Goal: Transaction & Acquisition: Book appointment/travel/reservation

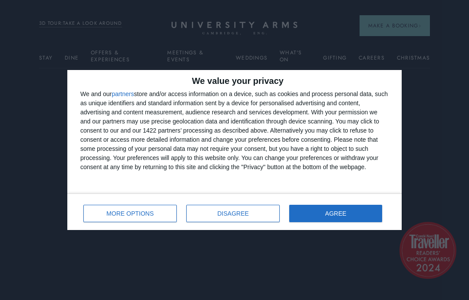
click at [238, 212] on span "DISAGREE" at bounding box center [233, 213] width 31 height 6
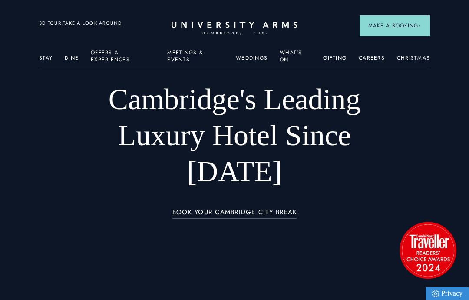
click at [102, 54] on link "Offers & Experiences" at bounding box center [123, 59] width 64 height 18
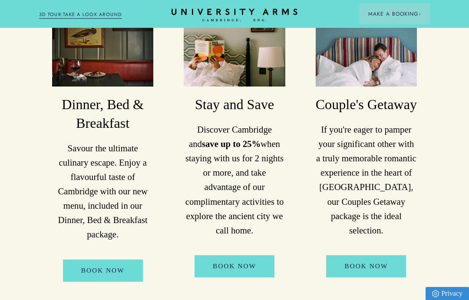
scroll to position [537, 0]
click at [97, 116] on h3 "Dinner, Bed & Breakfast" at bounding box center [102, 114] width 101 height 37
click at [103, 67] on img at bounding box center [102, 54] width 101 height 68
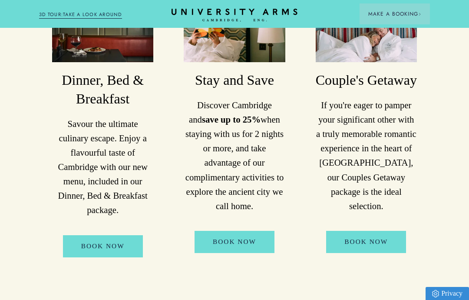
scroll to position [553, 0]
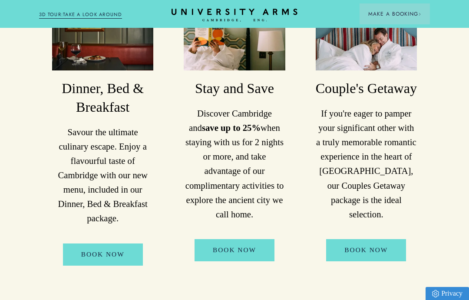
click at [102, 260] on link "Book Now" at bounding box center [103, 254] width 80 height 22
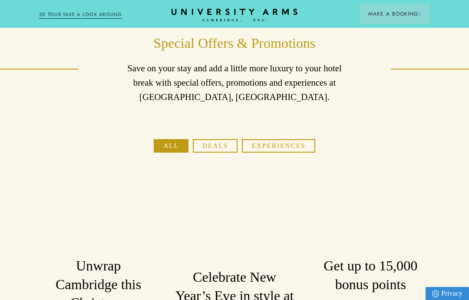
scroll to position [0, 0]
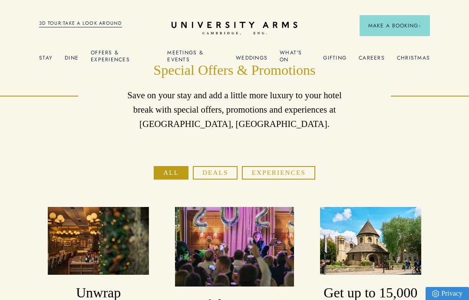
click at [371, 142] on img at bounding box center [376, 137] width 86 height 53
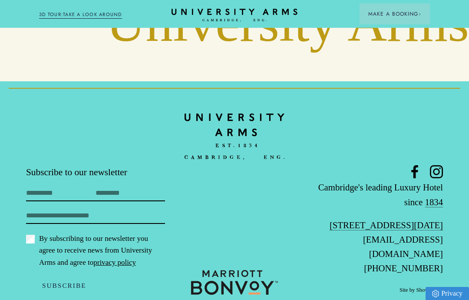
scroll to position [1974, 0]
